Goal: Navigation & Orientation: Find specific page/section

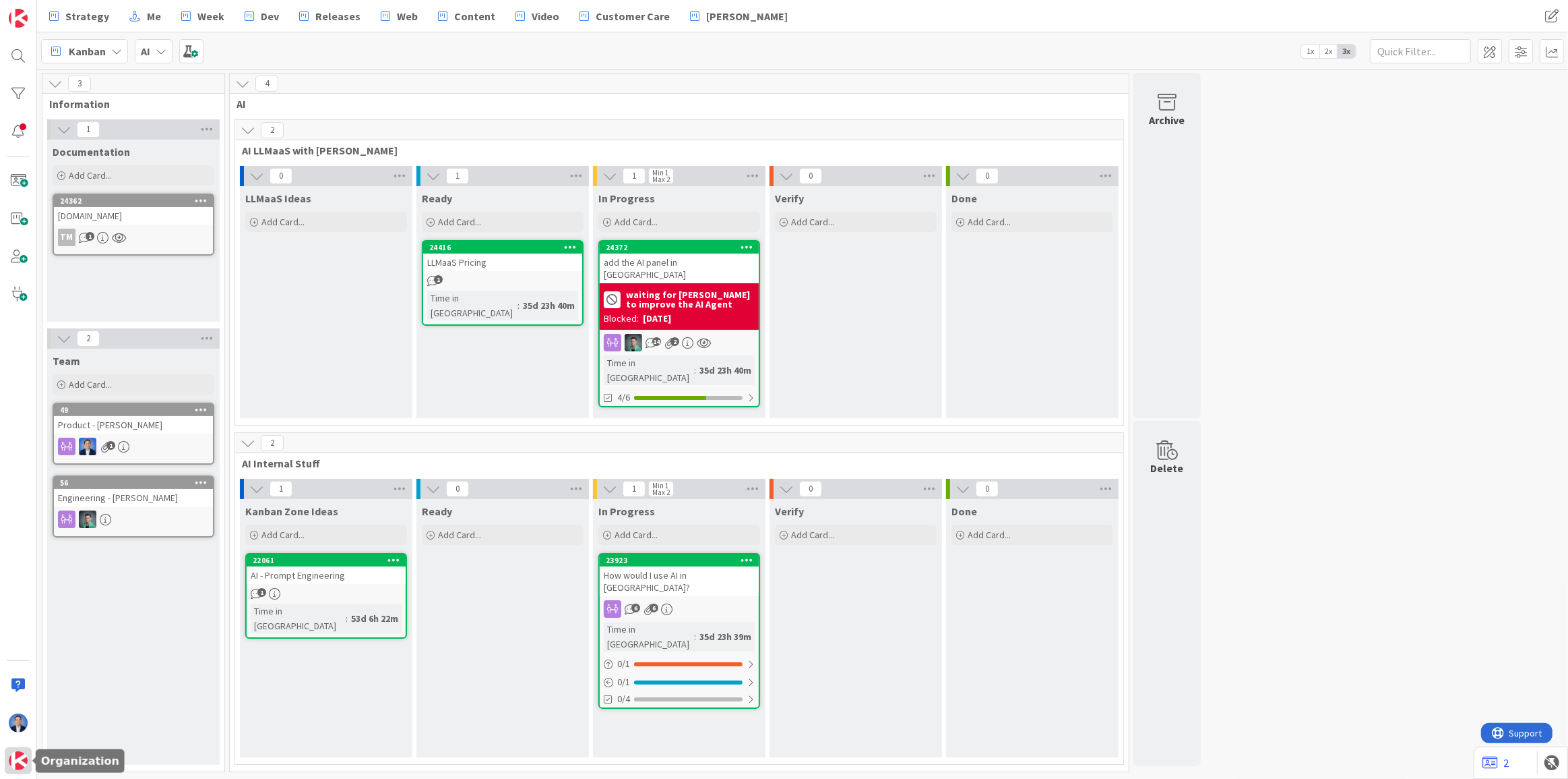
click at [27, 762] on div at bounding box center [18, 761] width 27 height 27
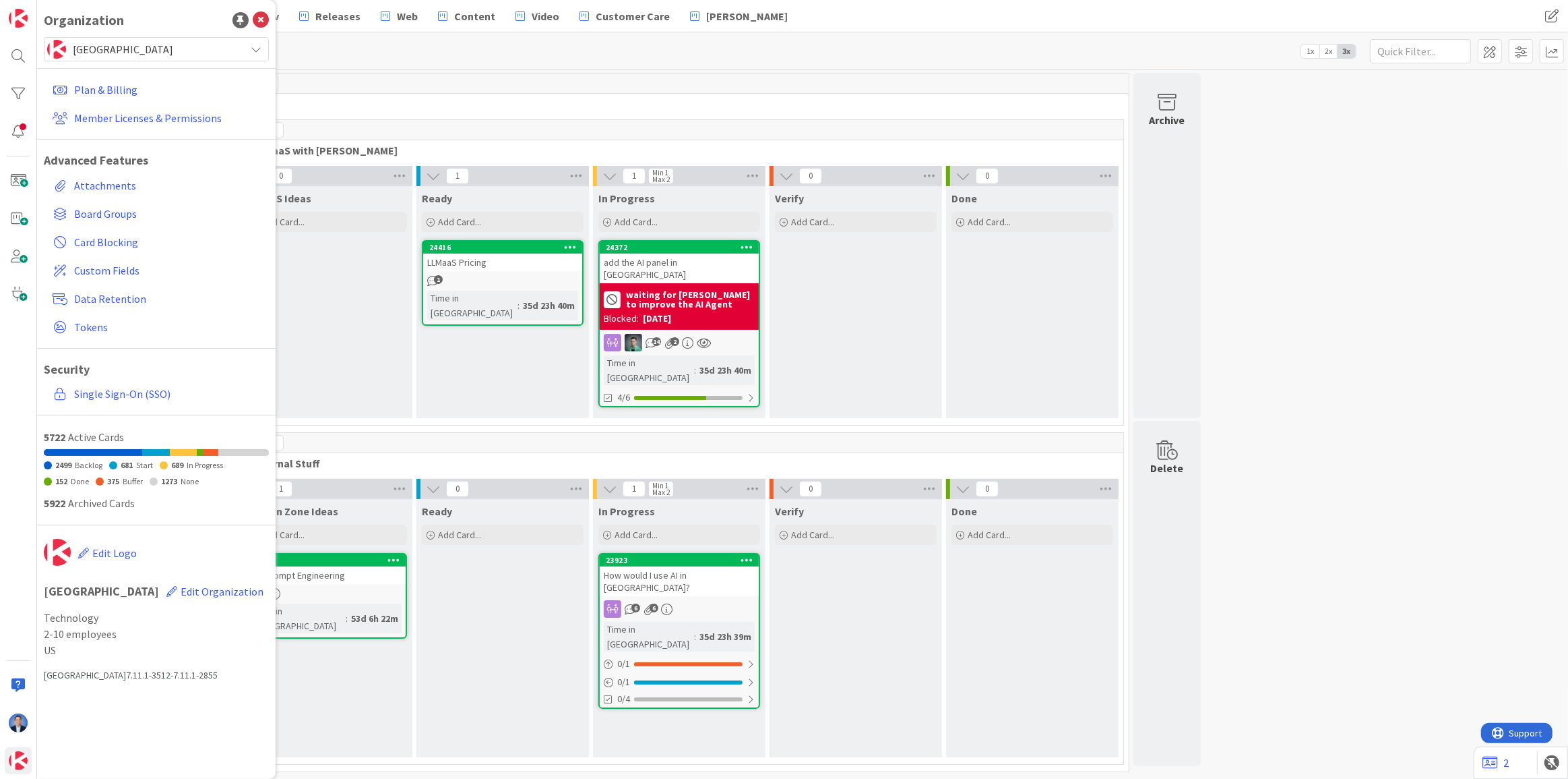
click at [131, 50] on span "[GEOGRAPHIC_DATA]" at bounding box center [155, 49] width 166 height 19
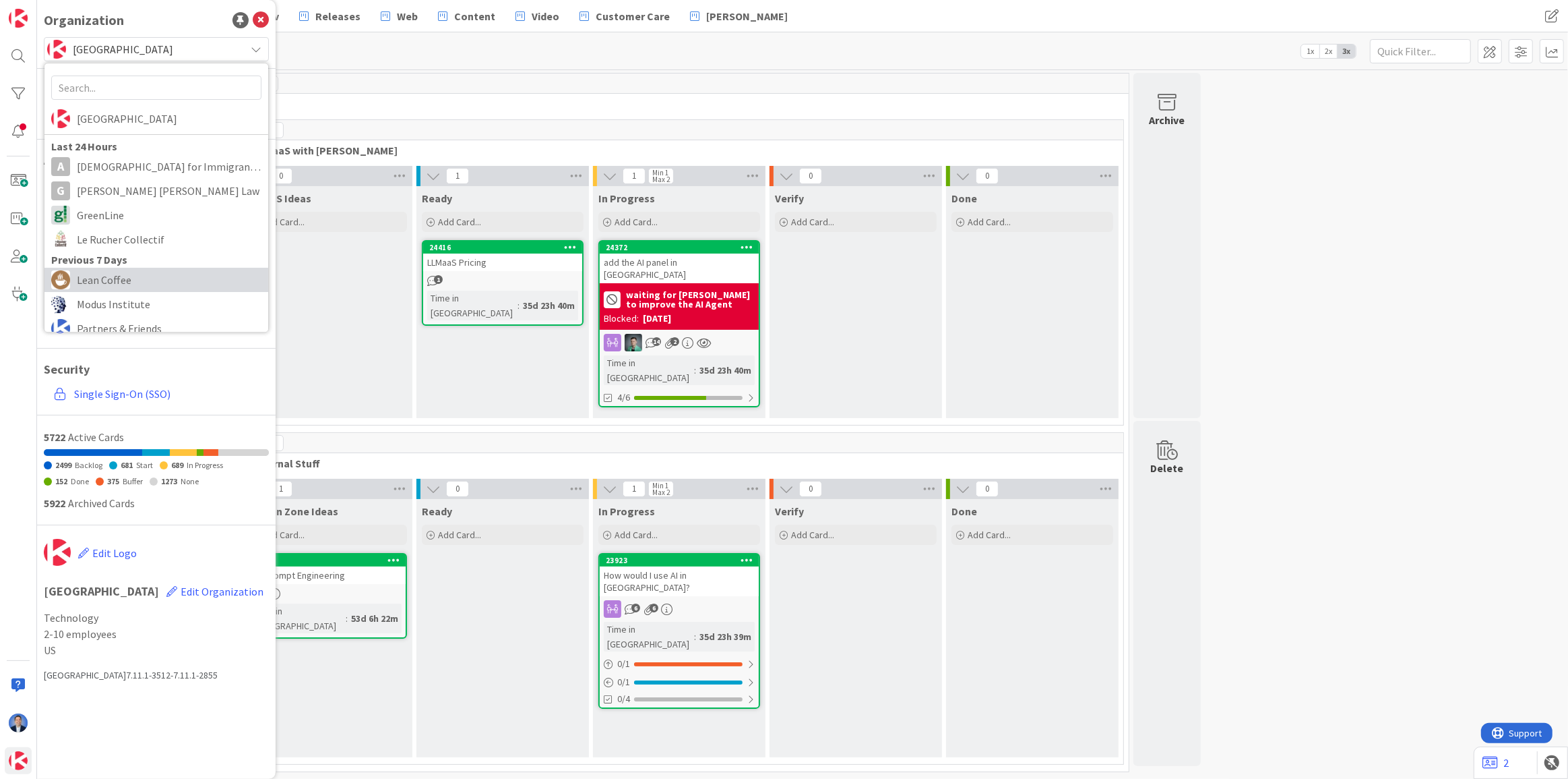
click at [121, 270] on span "Lean Coffee" at bounding box center [169, 280] width 185 height 20
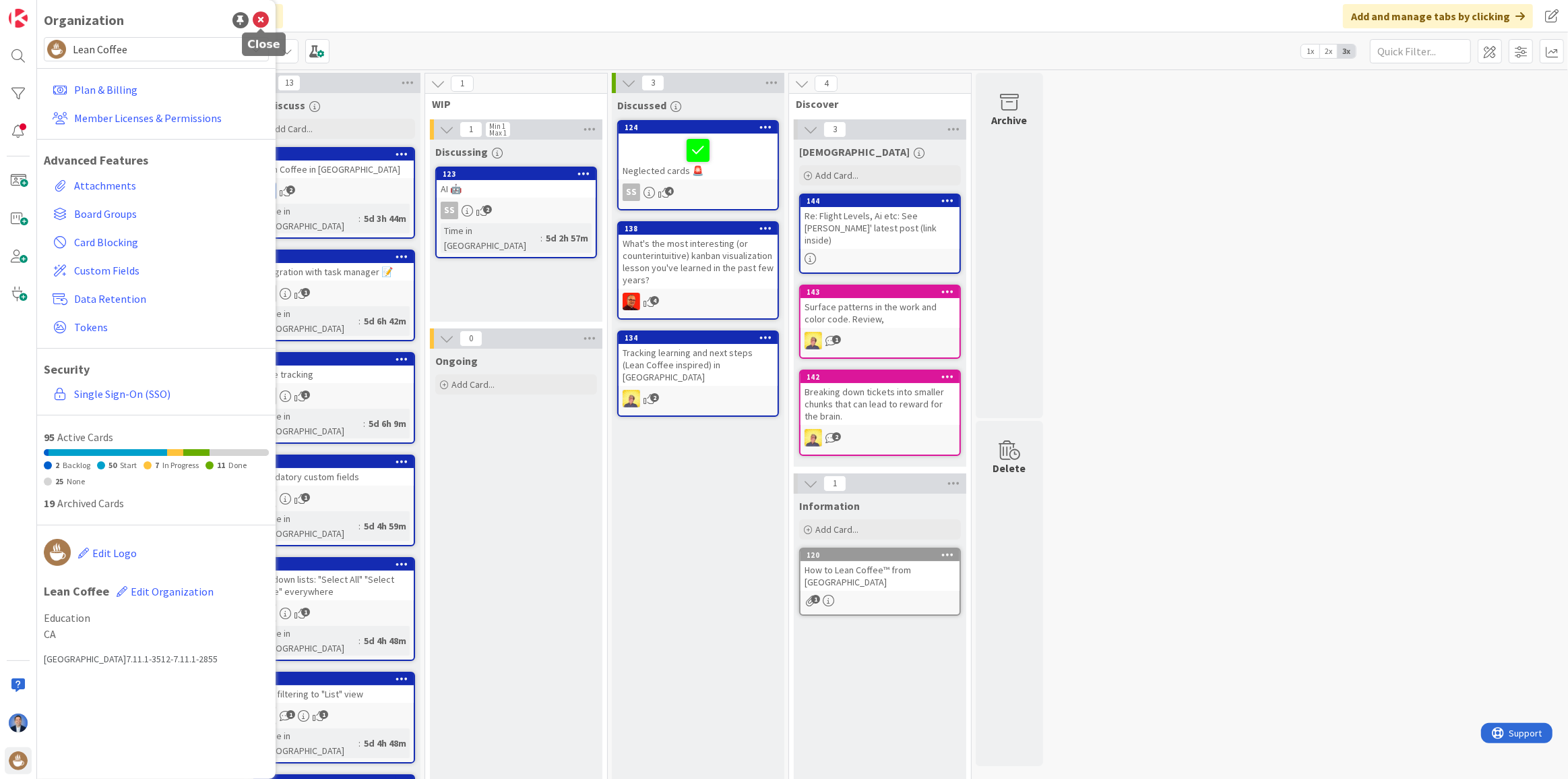
click at [263, 24] on icon at bounding box center [261, 20] width 16 height 16
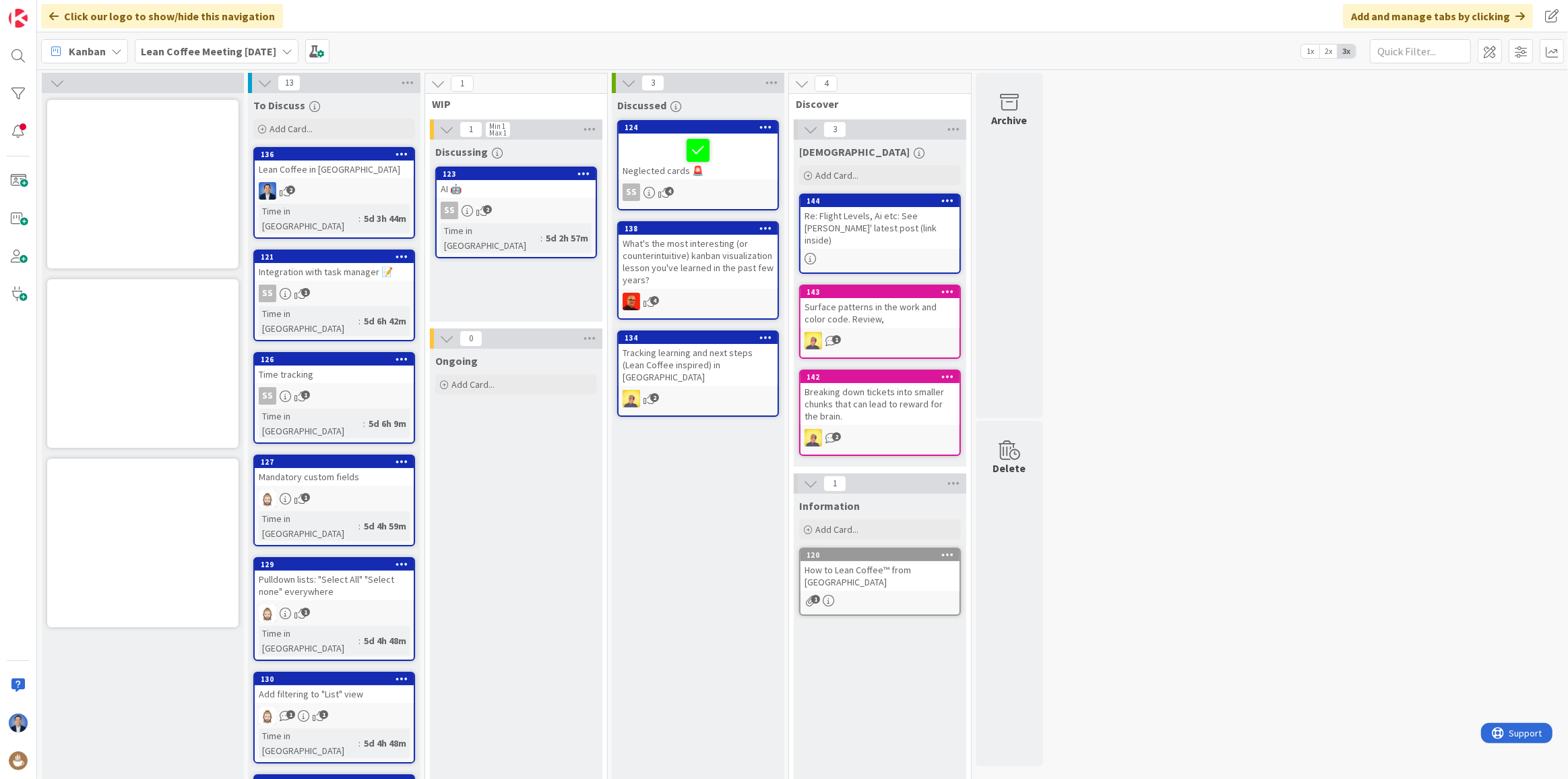
click at [327, 49] on span at bounding box center [318, 51] width 24 height 24
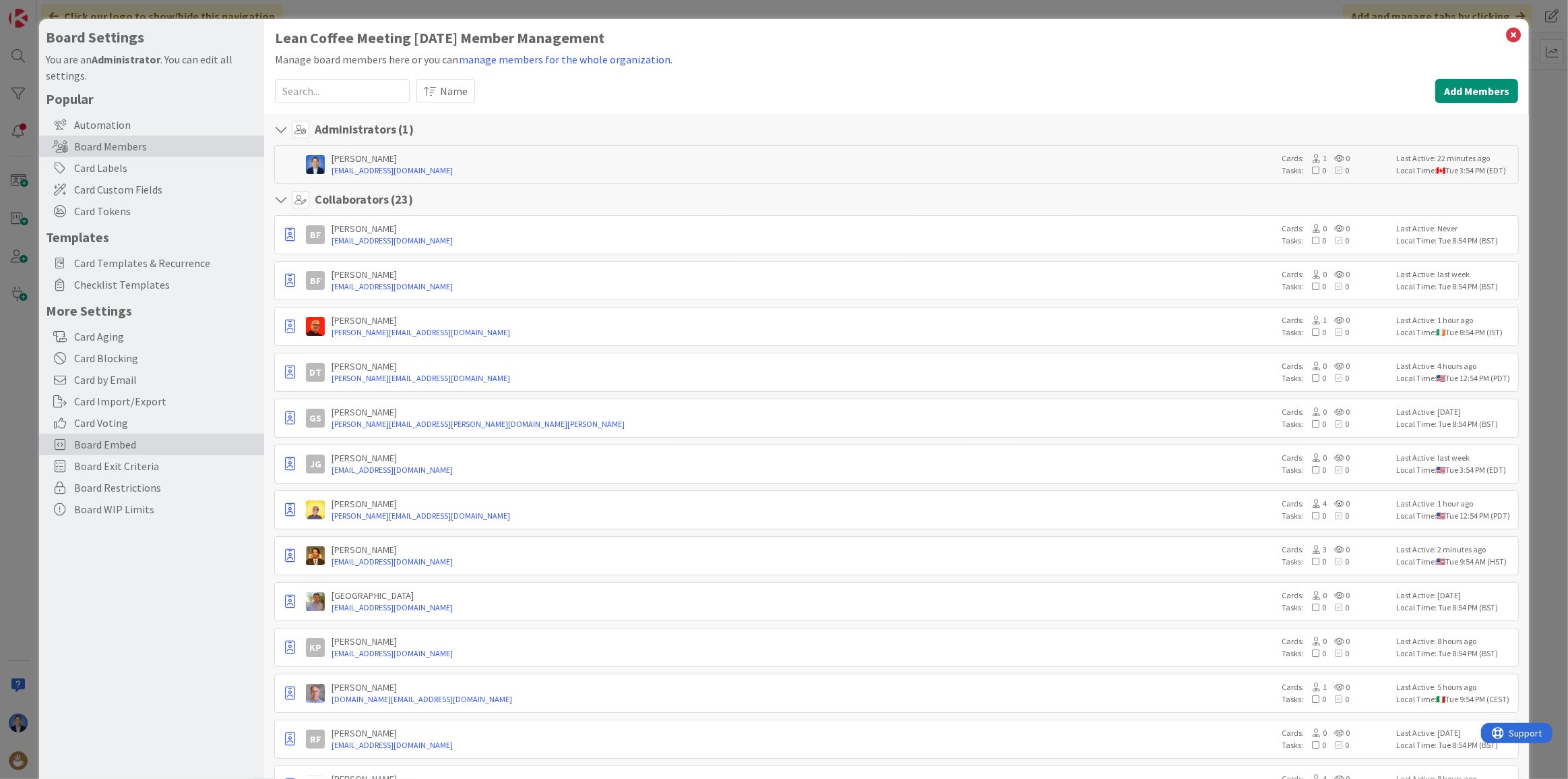
click at [122, 445] on span "Board Embed" at bounding box center [165, 444] width 183 height 16
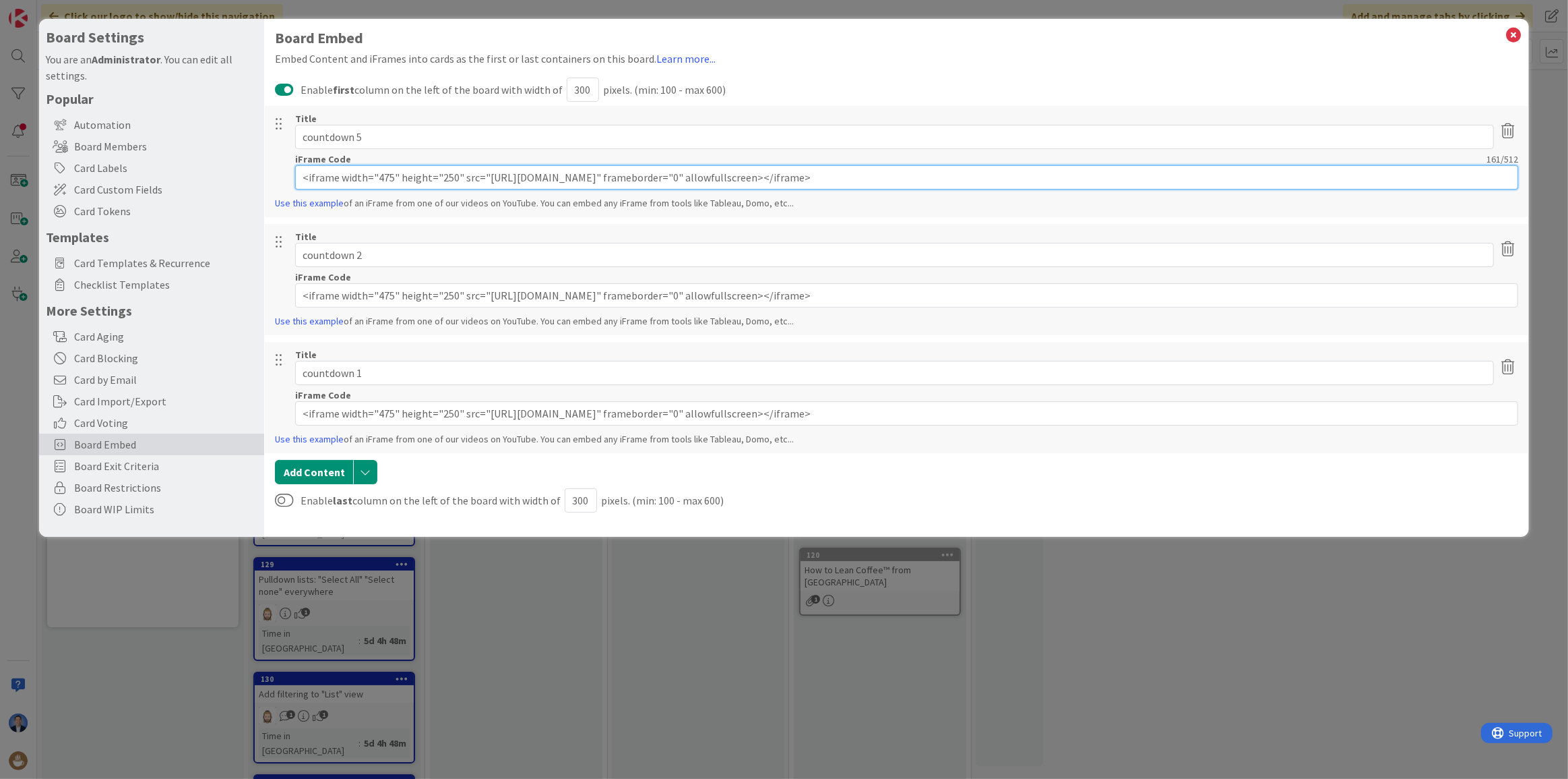
click at [333, 182] on input "<iframe width="475" height="250" src="[URL][DOMAIN_NAME]" frameborder="0" allow…" at bounding box center [907, 177] width 1223 height 24
click at [1515, 40] on icon at bounding box center [1514, 35] width 18 height 19
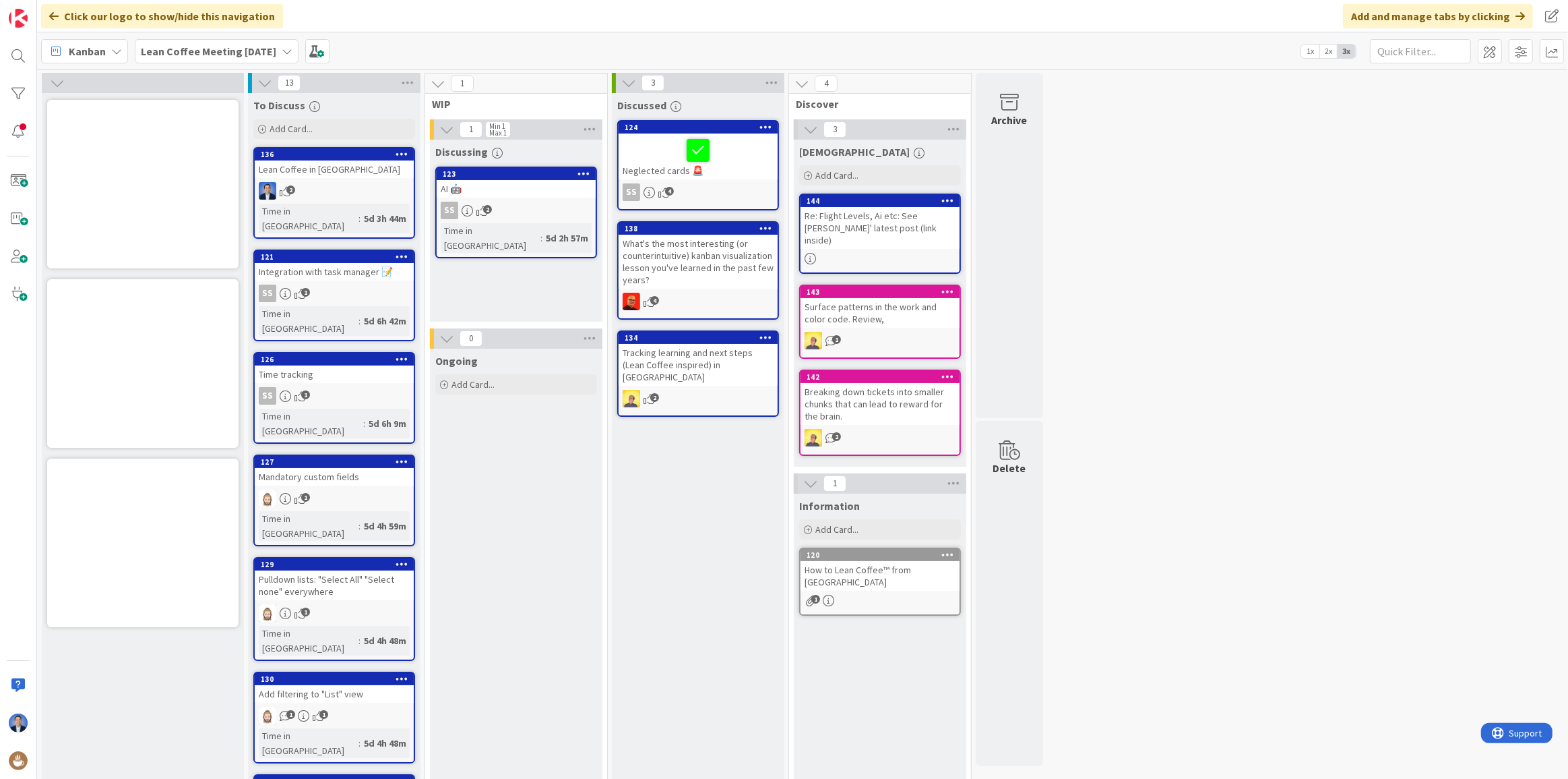
click at [58, 80] on icon at bounding box center [58, 83] width 15 height 15
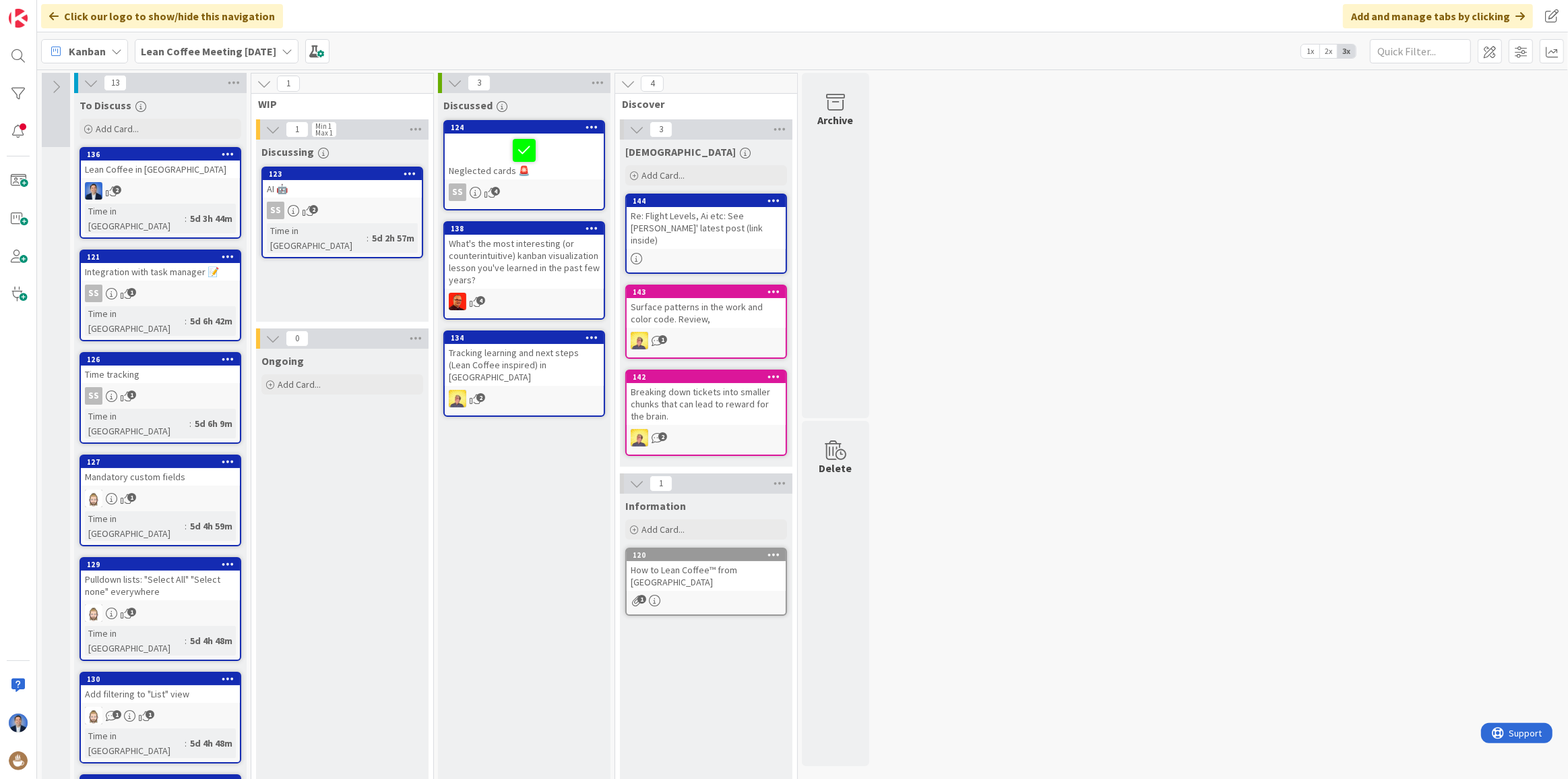
click at [59, 92] on icon at bounding box center [56, 87] width 15 height 15
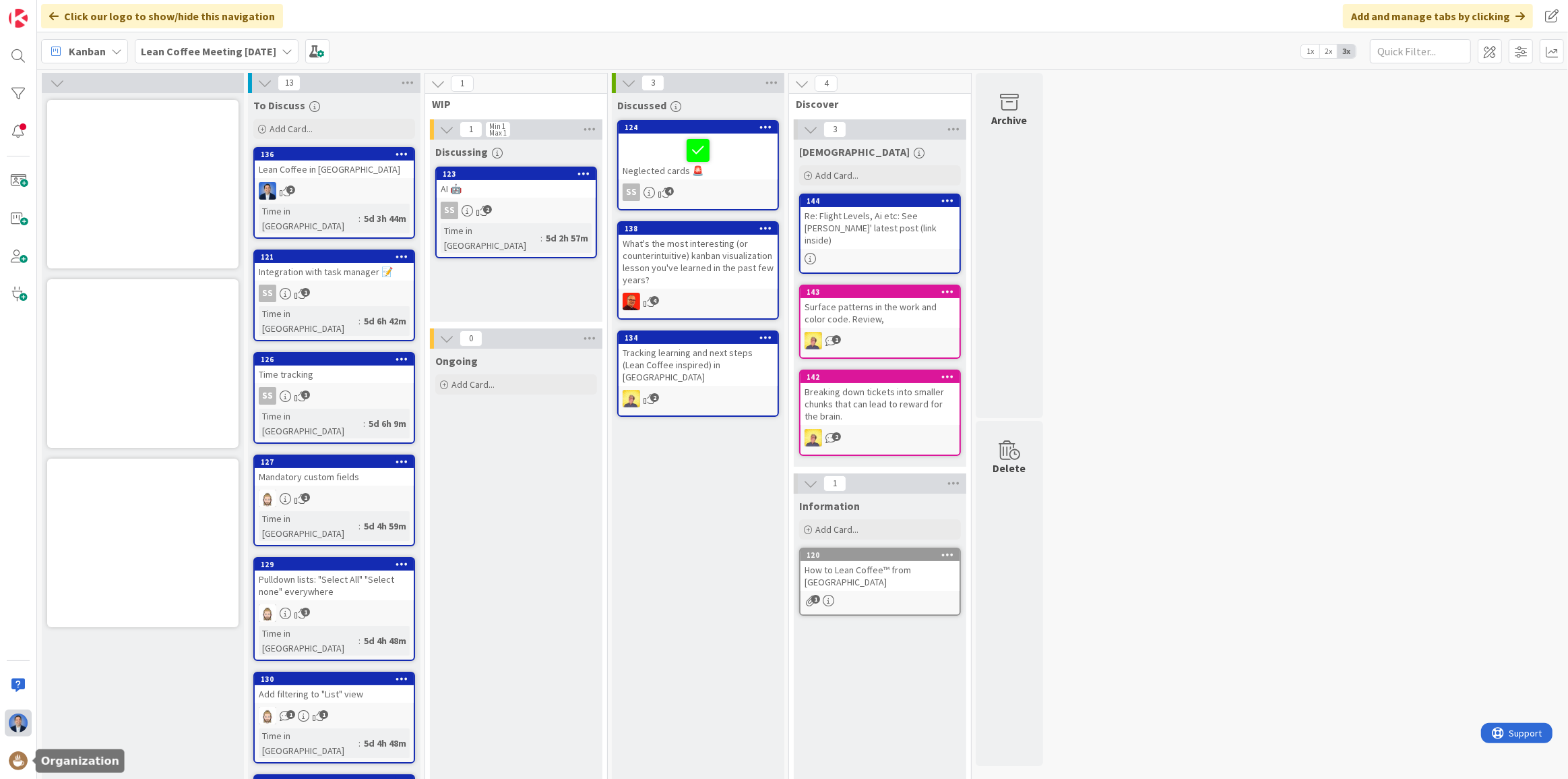
drag, startPoint x: 12, startPoint y: 764, endPoint x: 17, endPoint y: 721, distance: 43.3
click at [12, 764] on img at bounding box center [18, 761] width 19 height 19
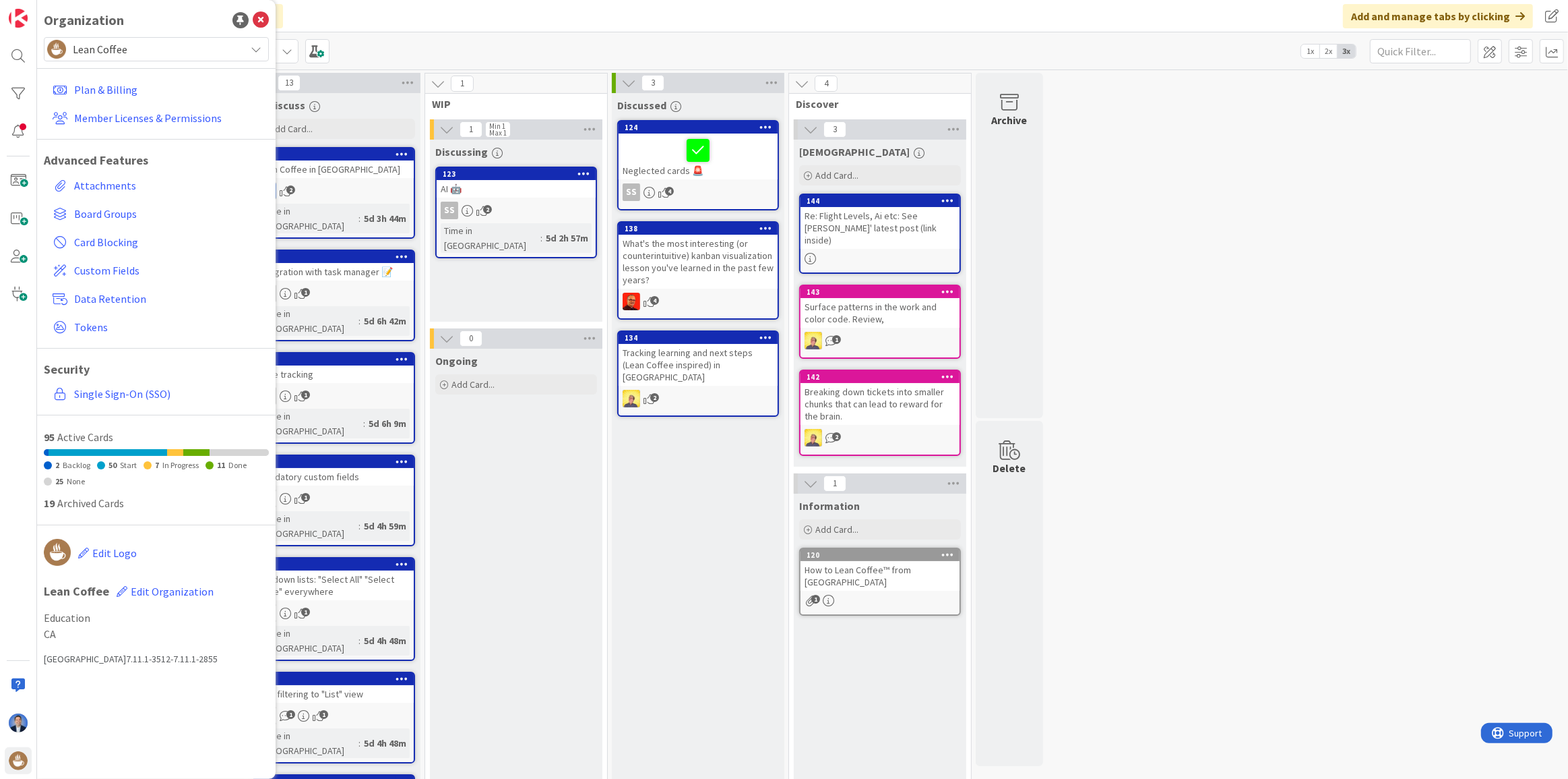
click at [125, 51] on span "Lean Coffee" at bounding box center [155, 49] width 166 height 19
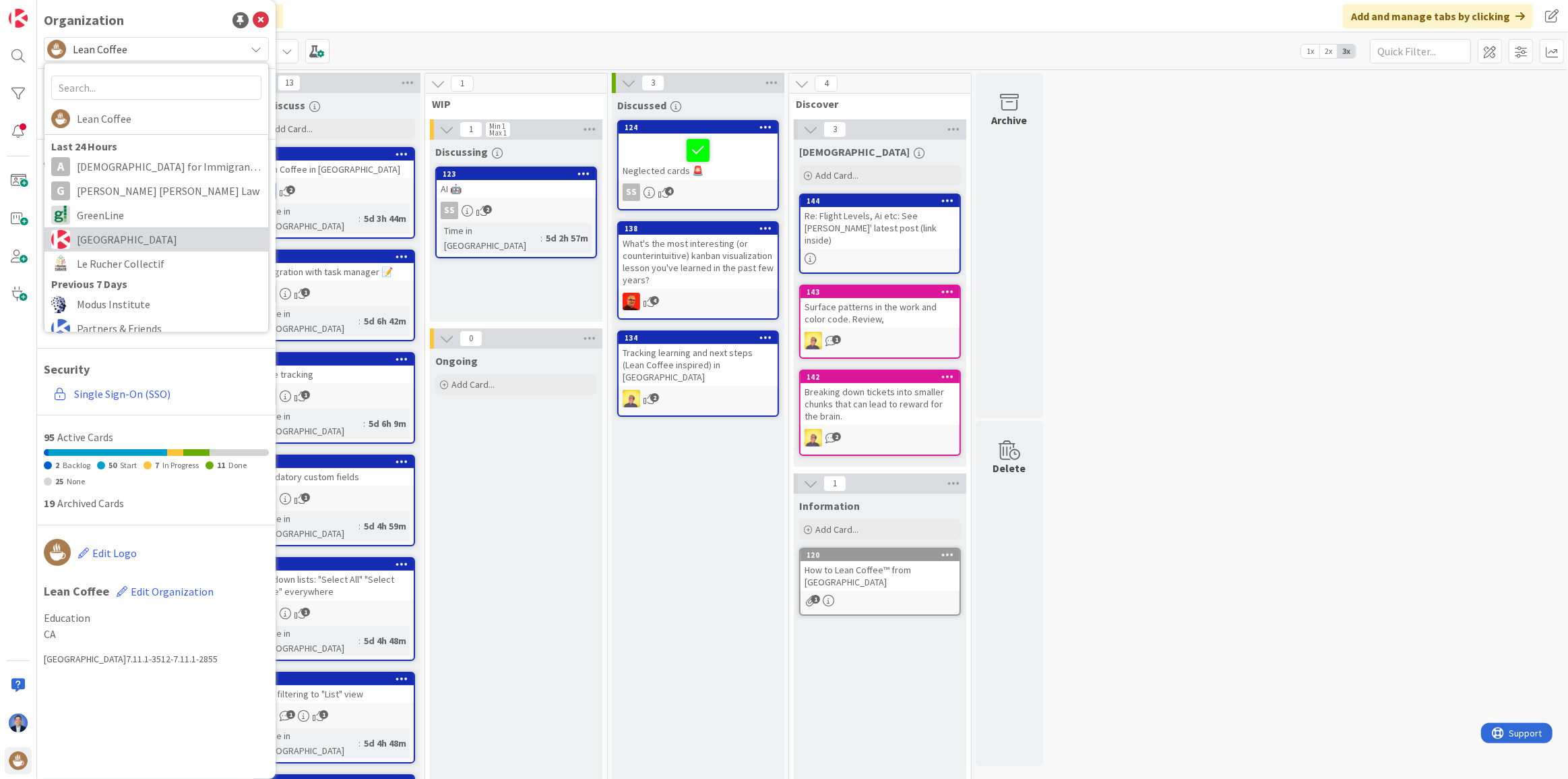
click at [135, 236] on span "[GEOGRAPHIC_DATA]" at bounding box center [169, 239] width 185 height 20
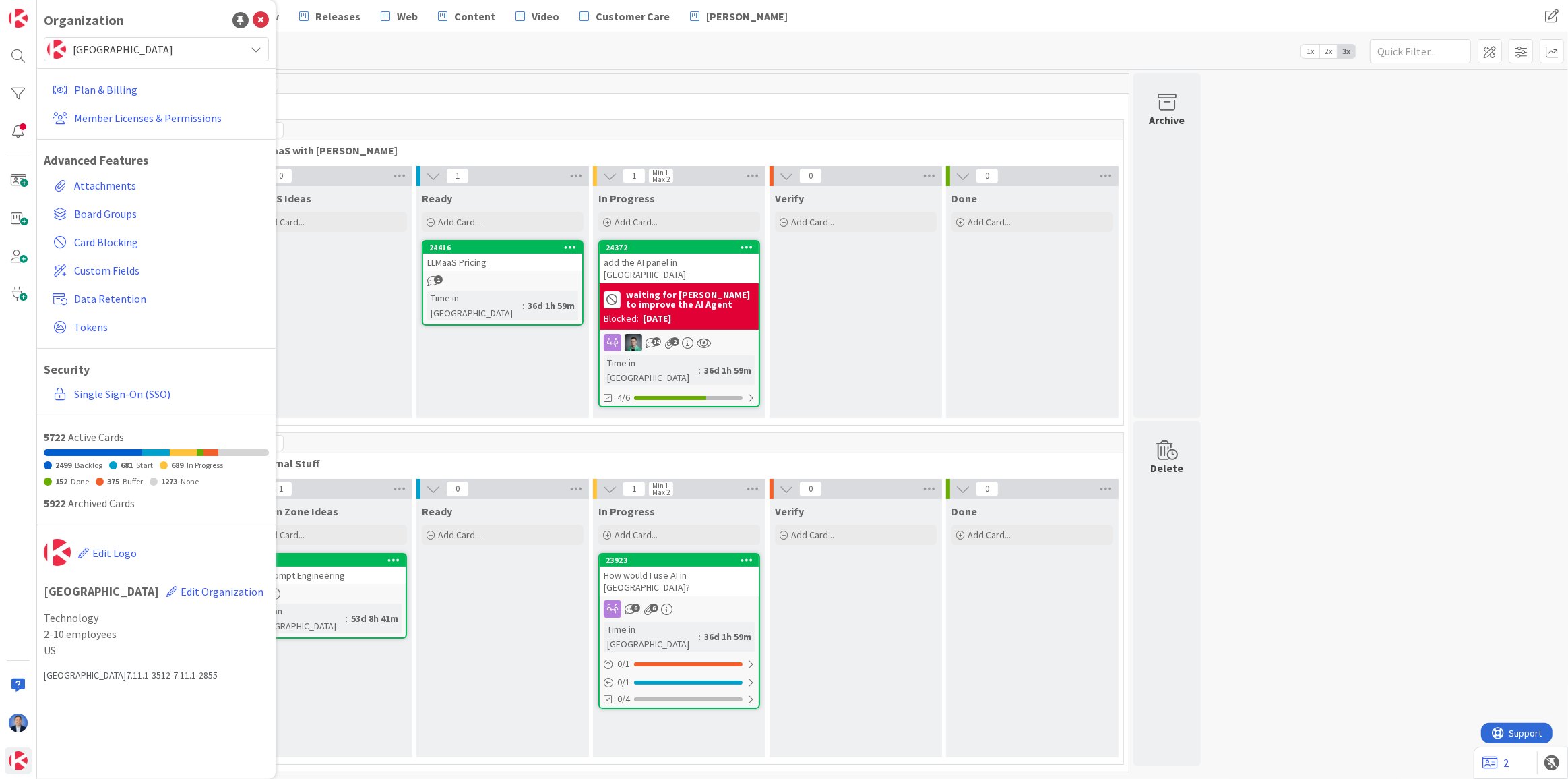
click at [381, 44] on div "Kanban AI 1x 2x 3x" at bounding box center [802, 51] width 1531 height 37
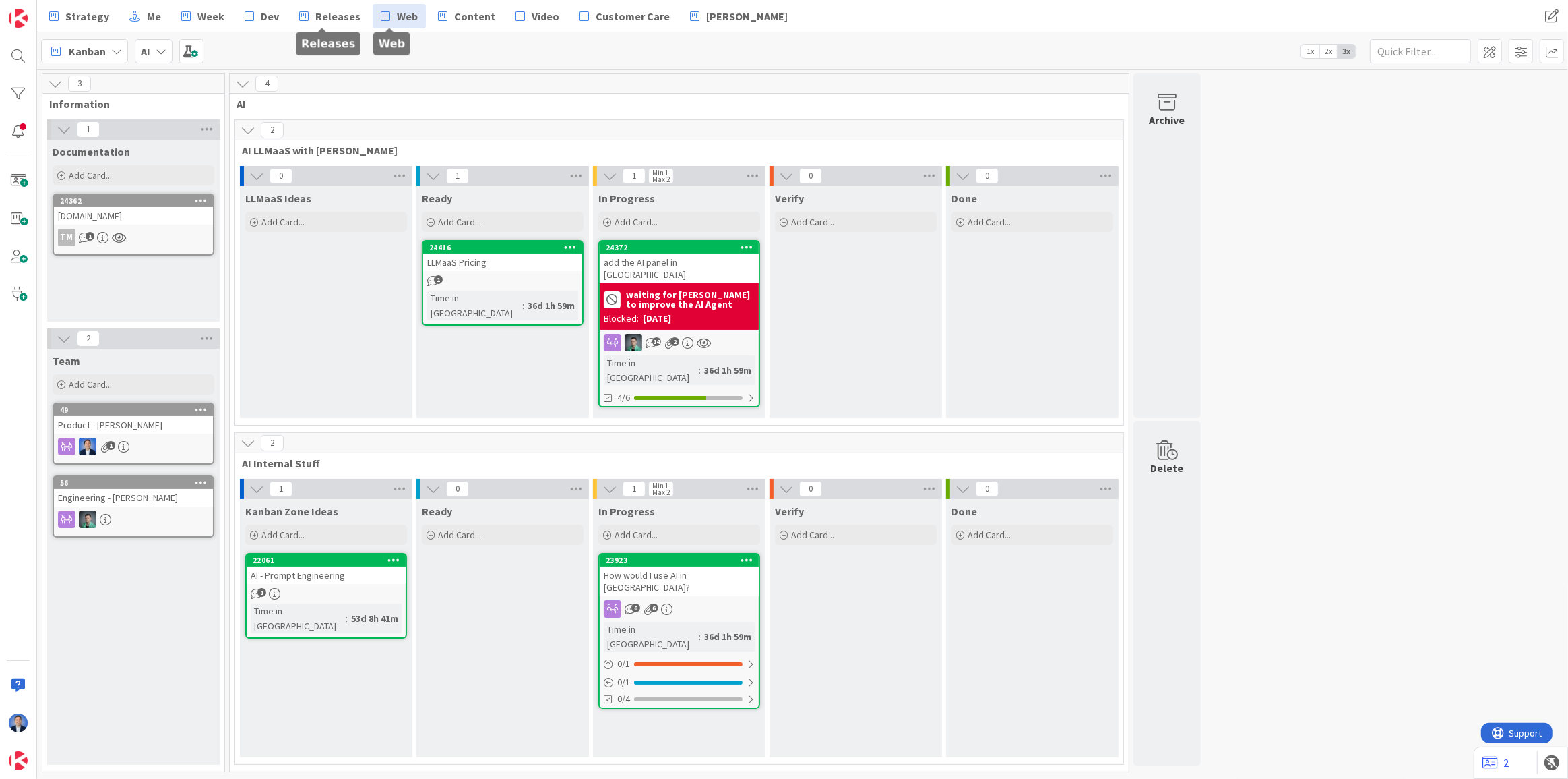
click at [397, 16] on span "Web" at bounding box center [407, 16] width 21 height 16
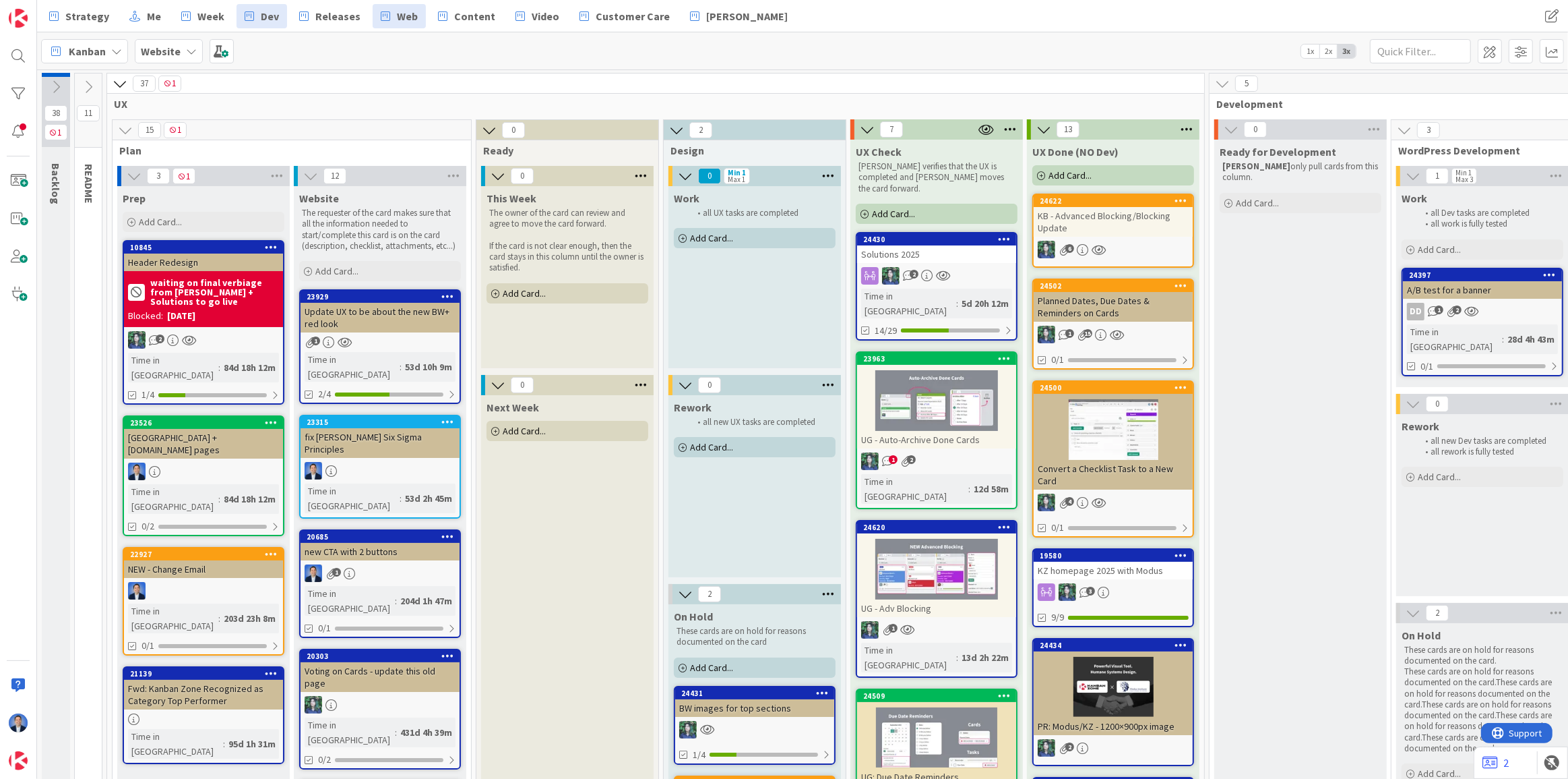
click at [261, 23] on span "Dev" at bounding box center [269, 16] width 18 height 16
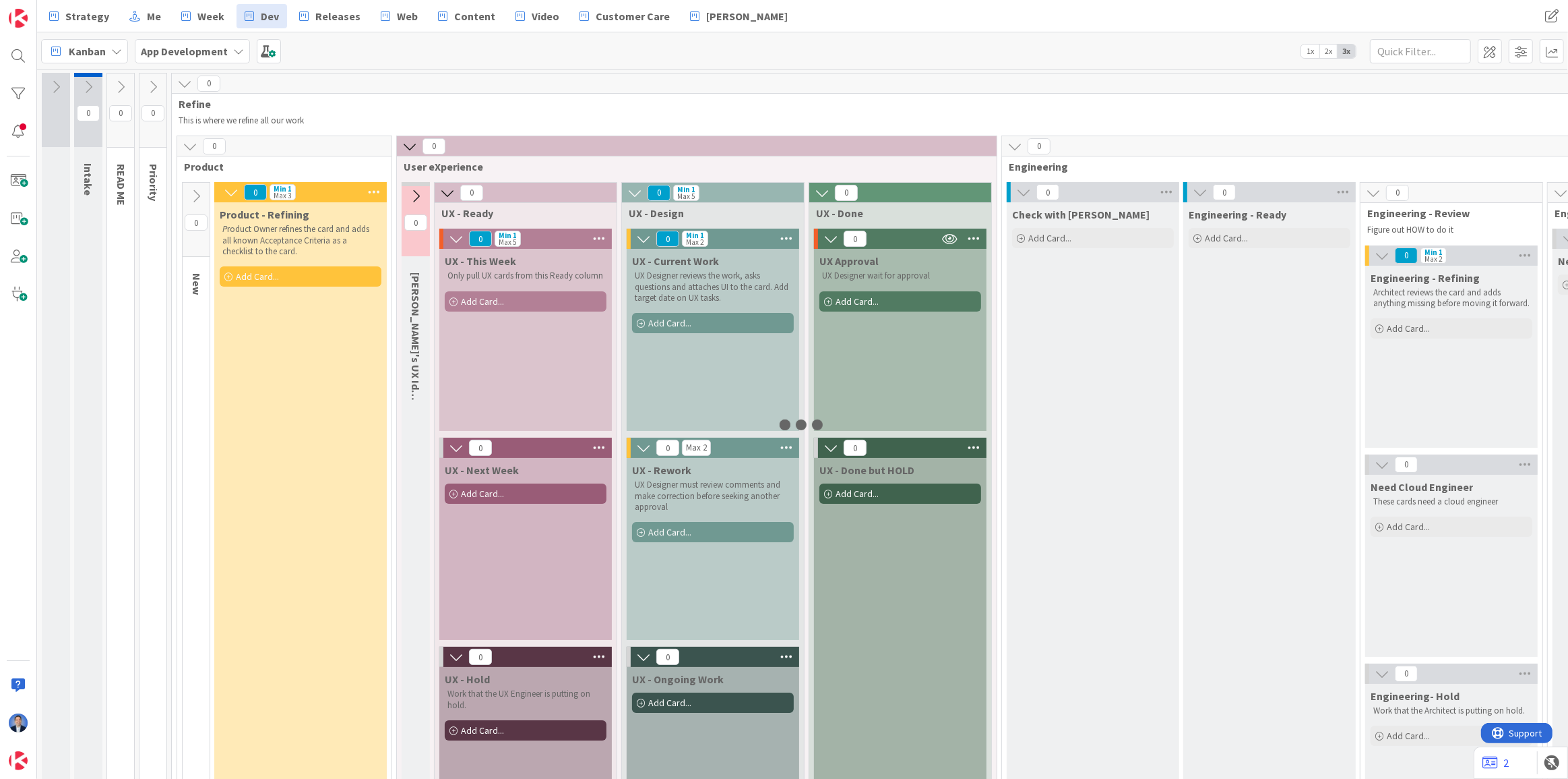
click at [1308, 47] on span "1x" at bounding box center [1310, 51] width 18 height 14
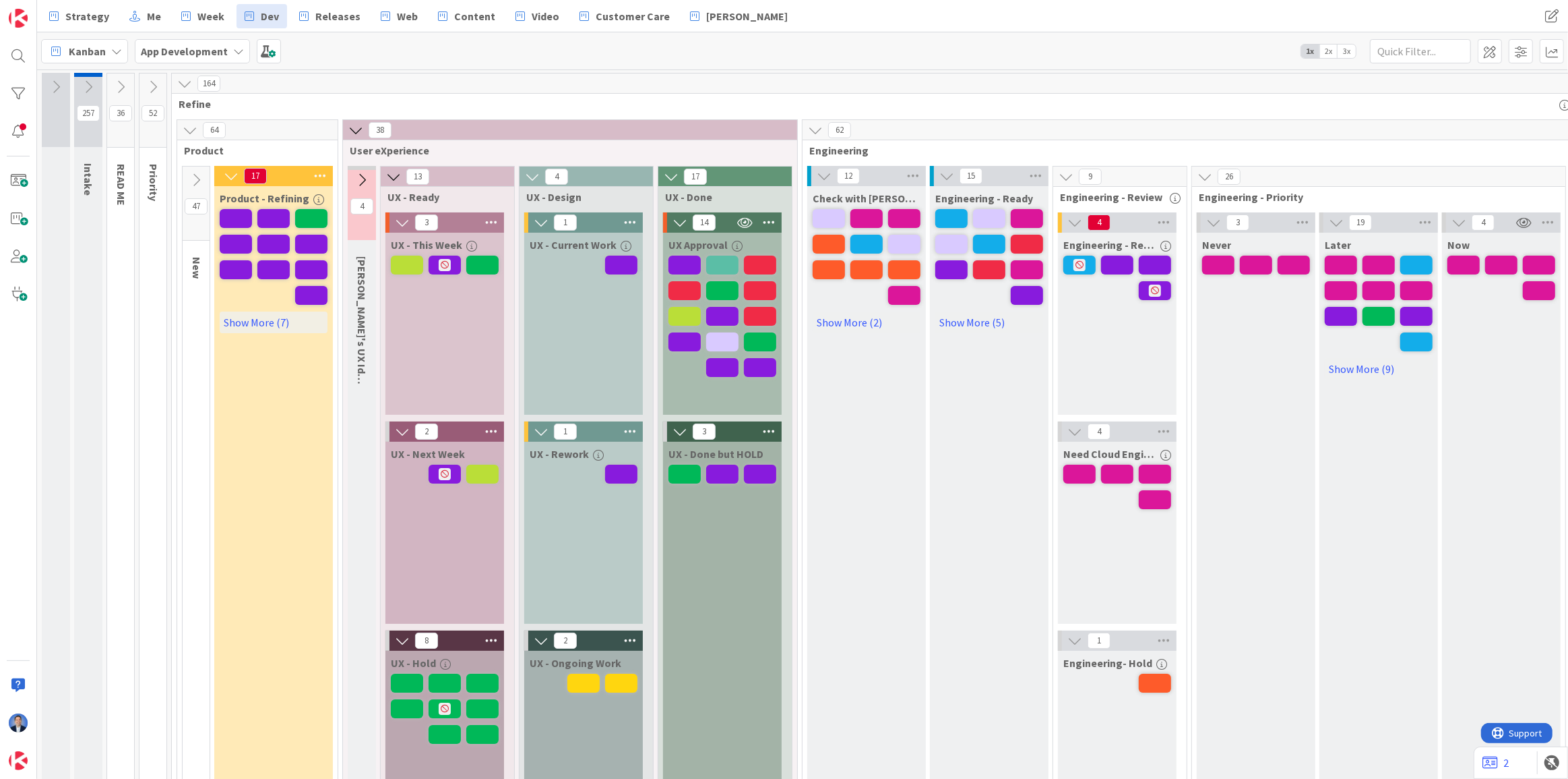
click at [59, 85] on icon at bounding box center [56, 87] width 15 height 15
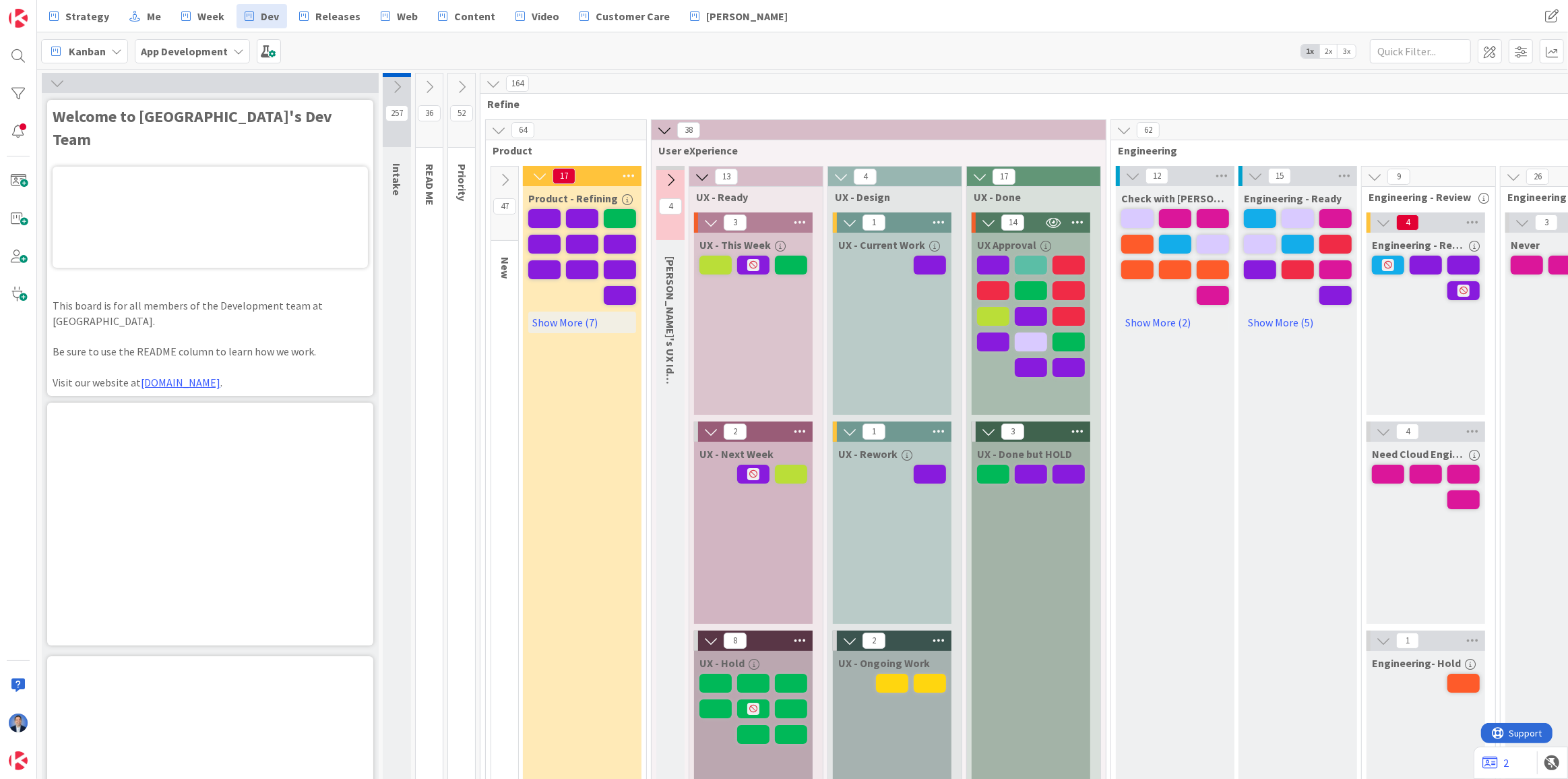
click at [62, 83] on icon at bounding box center [58, 83] width 15 height 15
